Goal: Transaction & Acquisition: Purchase product/service

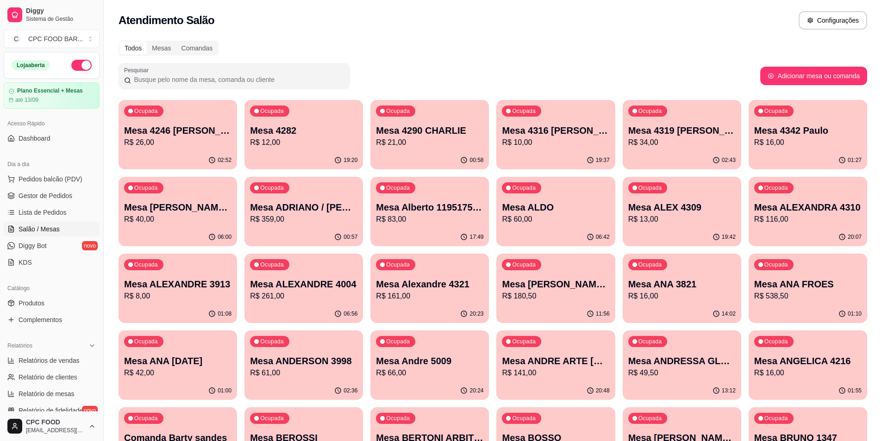
click at [240, 82] on input "Pesquisar" at bounding box center [238, 79] width 214 height 9
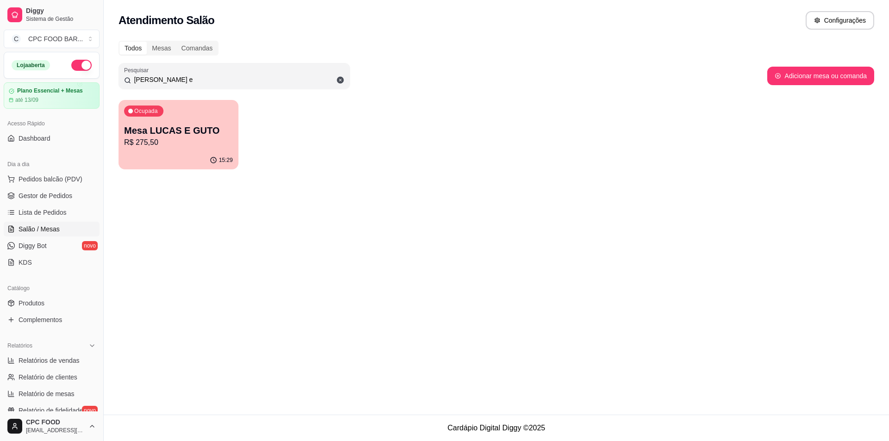
type input "[PERSON_NAME] e"
click at [193, 136] on p "Mesa LUCAS E GUTO" at bounding box center [178, 130] width 109 height 13
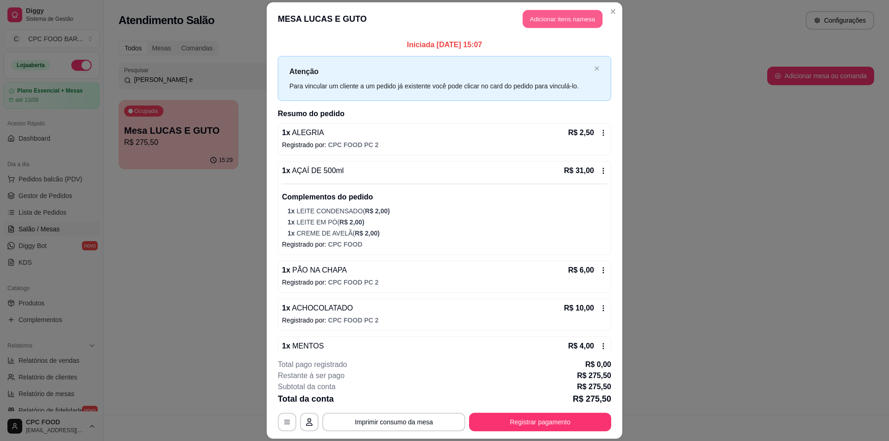
click at [544, 24] on button "Adicionar itens na mesa" at bounding box center [563, 19] width 80 height 18
click at [416, 73] on input "Pesquisa" at bounding box center [344, 67] width 626 height 9
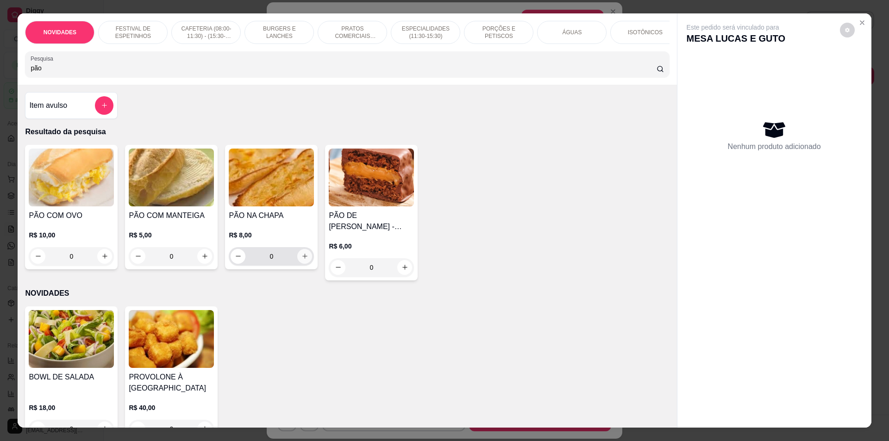
type input "pão"
click at [302, 260] on icon "increase-product-quantity" at bounding box center [305, 256] width 7 height 7
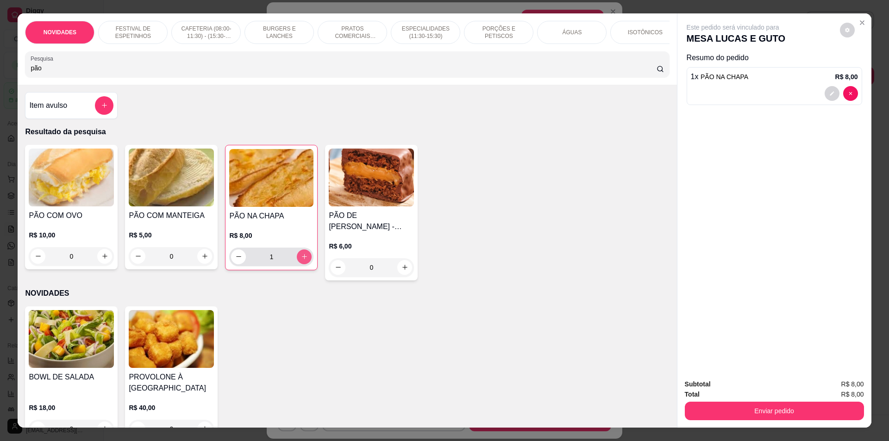
type input "1"
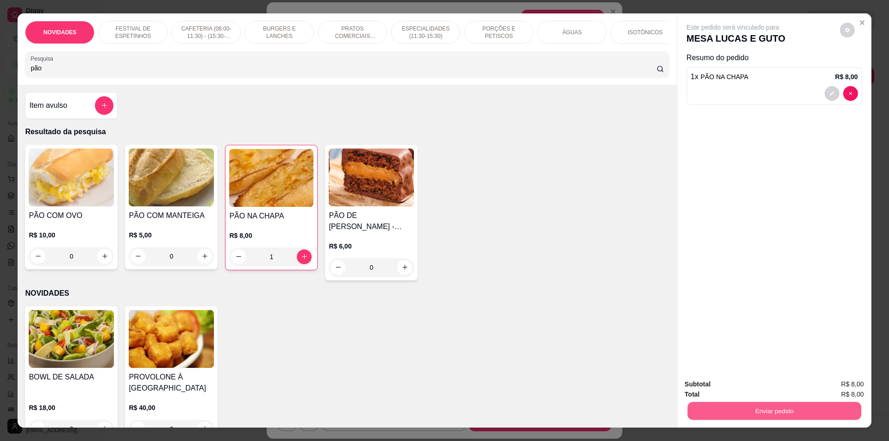
click at [742, 415] on button "Enviar pedido" at bounding box center [774, 412] width 174 height 18
click at [744, 384] on button "Não registrar e enviar pedido" at bounding box center [744, 388] width 94 height 17
